Goal: Navigation & Orientation: Find specific page/section

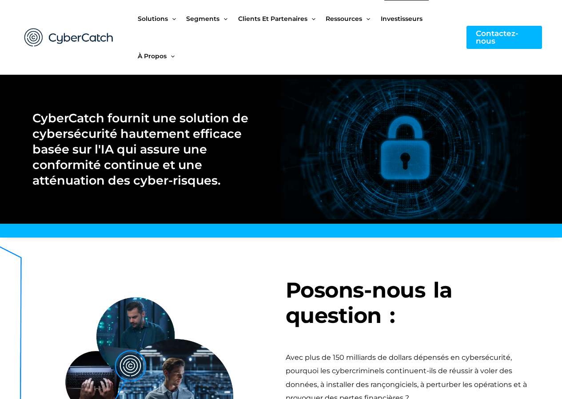
click at [396, 19] on font "Investisseurs" at bounding box center [402, 19] width 42 height 8
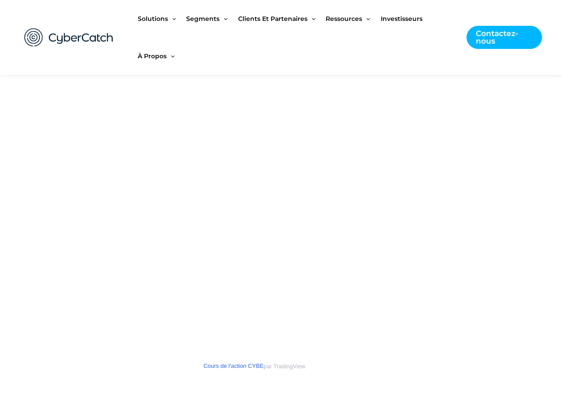
scroll to position [329, 0]
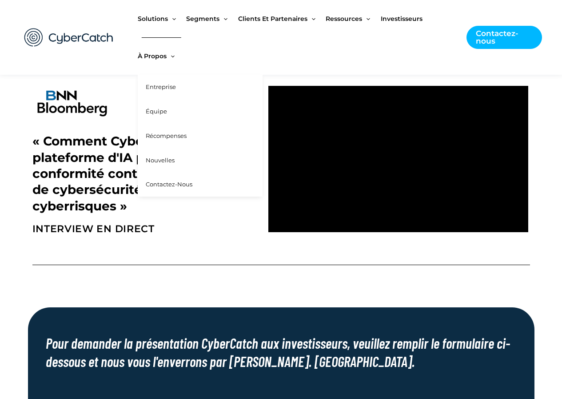
click at [156, 85] on font "Entreprise" at bounding box center [161, 86] width 30 height 7
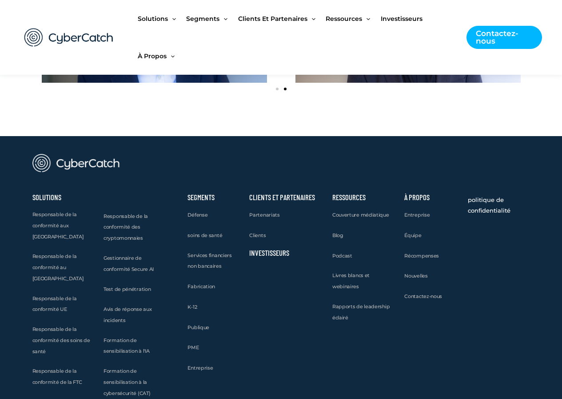
scroll to position [1238, 0]
